Goal: Information Seeking & Learning: Learn about a topic

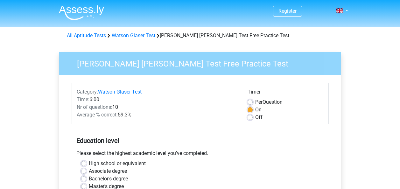
scroll to position [49, 0]
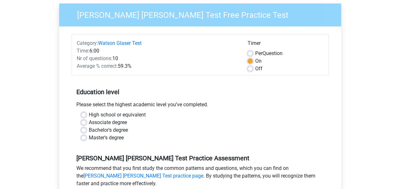
click at [125, 127] on label "Bachelor's degree" at bounding box center [108, 130] width 39 height 8
click at [86, 127] on input "Bachelor's degree" at bounding box center [83, 129] width 5 height 6
radio input "true"
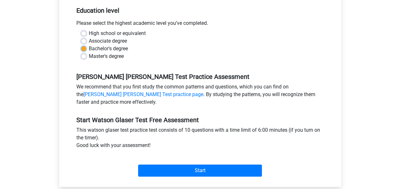
scroll to position [130, 0]
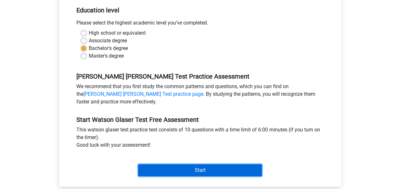
click at [189, 165] on input "Start" at bounding box center [200, 170] width 124 height 12
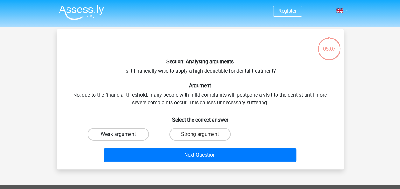
click at [123, 128] on label "Weak argument" at bounding box center [117, 134] width 61 height 13
click at [122, 134] on input "Weak argument" at bounding box center [120, 136] width 4 height 4
radio input "true"
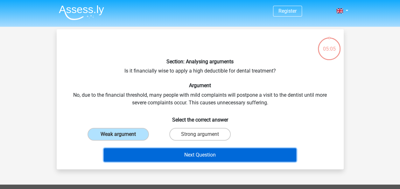
click at [154, 157] on button "Next Question" at bounding box center [200, 154] width 192 height 13
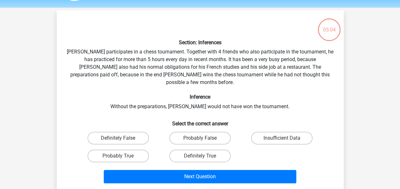
scroll to position [29, 0]
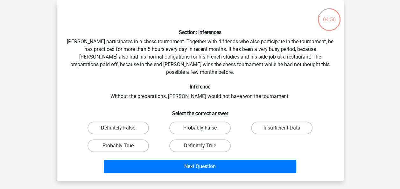
click at [207, 121] on label "Probably False" at bounding box center [199, 127] width 61 height 13
click at [204, 128] on input "Probably False" at bounding box center [202, 130] width 4 height 4
radio input "true"
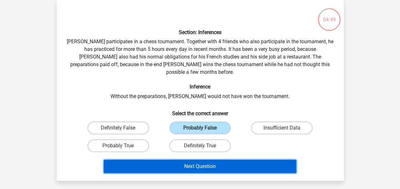
click at [224, 160] on button "Next Question" at bounding box center [200, 166] width 192 height 13
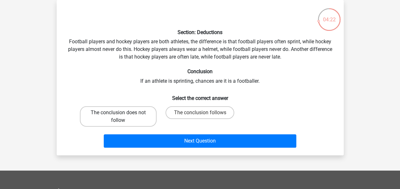
click at [135, 116] on label "The conclusion does not follow" at bounding box center [118, 116] width 77 height 20
click at [122, 116] on input "The conclusion does not follow" at bounding box center [120, 115] width 4 height 4
radio input "true"
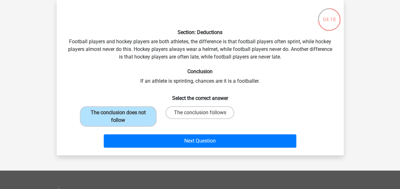
click at [179, 132] on div "Next Question" at bounding box center [200, 139] width 266 height 21
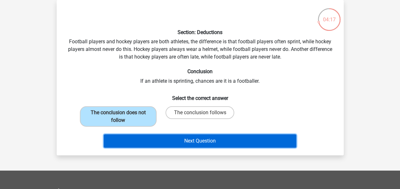
click at [185, 137] on button "Next Question" at bounding box center [200, 140] width 192 height 13
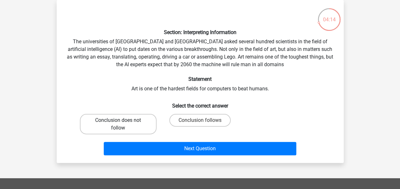
click at [133, 120] on label "Conclusion does not follow" at bounding box center [118, 124] width 77 height 20
click at [122, 120] on input "Conclusion does not follow" at bounding box center [120, 122] width 4 height 4
radio input "true"
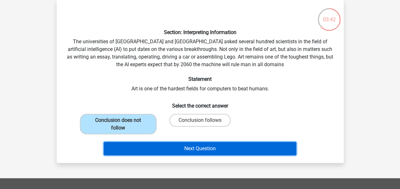
click at [198, 147] on button "Next Question" at bounding box center [200, 148] width 192 height 13
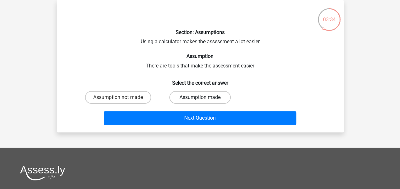
click at [211, 96] on label "Assumption made" at bounding box center [199, 97] width 61 height 13
click at [204, 97] on input "Assumption made" at bounding box center [202, 99] width 4 height 4
radio input "true"
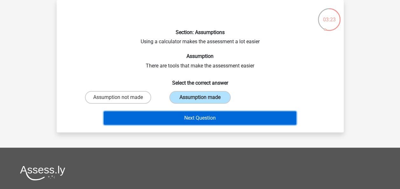
click at [219, 116] on button "Next Question" at bounding box center [200, 117] width 192 height 13
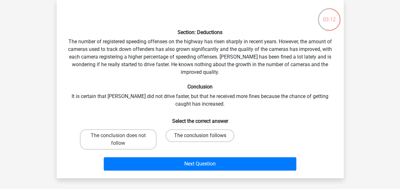
click at [202, 134] on label "The conclusion follows" at bounding box center [199, 135] width 69 height 13
click at [202, 135] on input "The conclusion follows" at bounding box center [202, 137] width 4 height 4
radio input "true"
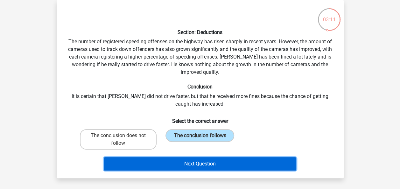
click at [191, 163] on button "Next Question" at bounding box center [200, 163] width 192 height 13
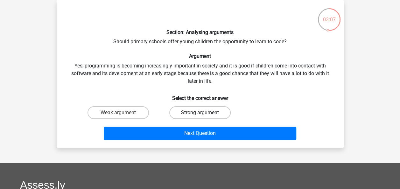
click at [199, 114] on label "Strong argument" at bounding box center [199, 112] width 61 height 13
click at [200, 114] on input "Strong argument" at bounding box center [202, 115] width 4 height 4
radio input "true"
click at [190, 126] on div "Next Question" at bounding box center [200, 131] width 266 height 21
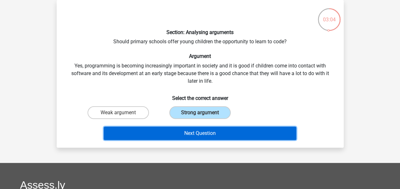
click at [192, 130] on button "Next Question" at bounding box center [200, 133] width 192 height 13
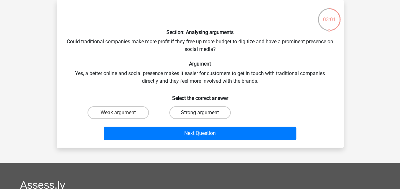
click at [200, 111] on label "Strong argument" at bounding box center [199, 112] width 61 height 13
click at [200, 113] on input "Strong argument" at bounding box center [202, 115] width 4 height 4
radio input "true"
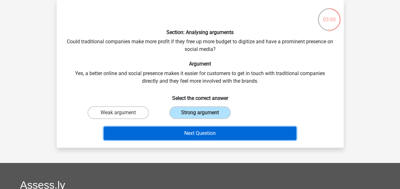
click at [173, 130] on button "Next Question" at bounding box center [200, 133] width 192 height 13
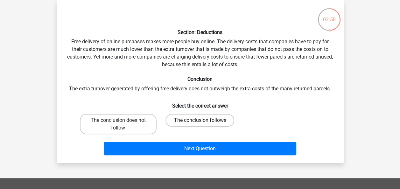
click at [189, 120] on label "The conclusion follows" at bounding box center [199, 120] width 69 height 13
click at [200, 120] on input "The conclusion follows" at bounding box center [202, 122] width 4 height 4
radio input "true"
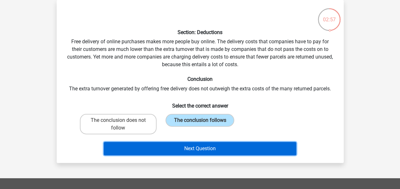
click at [198, 148] on button "Next Question" at bounding box center [200, 148] width 192 height 13
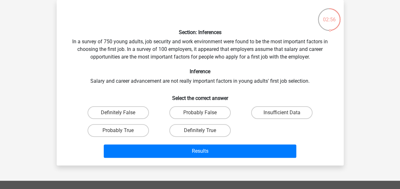
click at [204, 119] on div "Probably False" at bounding box center [200, 113] width 82 height 18
click at [206, 109] on label "Probably False" at bounding box center [199, 112] width 61 height 13
click at [204, 113] on input "Probably False" at bounding box center [202, 115] width 4 height 4
radio input "true"
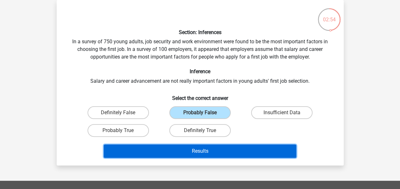
click at [211, 151] on button "Results" at bounding box center [200, 150] width 192 height 13
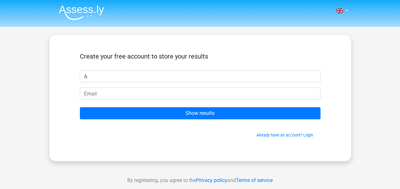
type input "A"
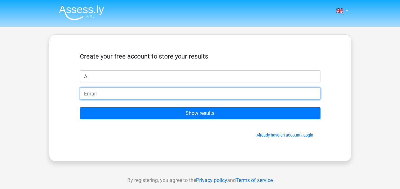
click at [184, 91] on input "email" at bounding box center [200, 93] width 240 height 12
type input "[EMAIL_ADDRESS][DOMAIN_NAME]"
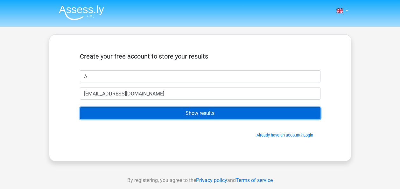
click at [149, 113] on input "Show results" at bounding box center [200, 113] width 240 height 12
